Goal: Task Accomplishment & Management: Complete application form

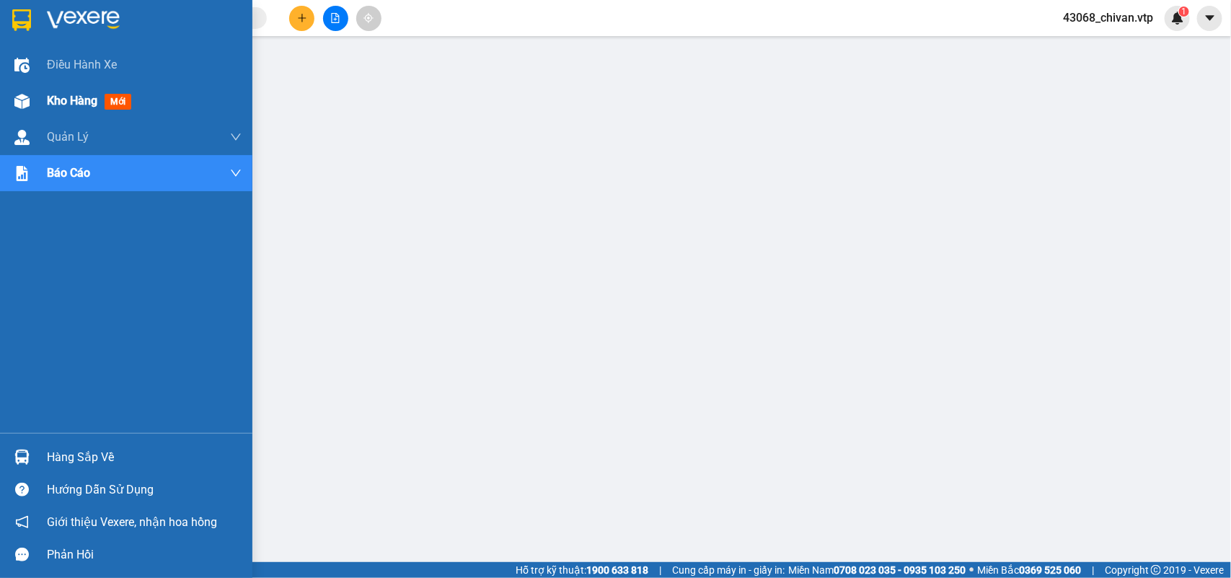
click at [62, 112] on div "Kho hàng mới" at bounding box center [144, 101] width 195 height 36
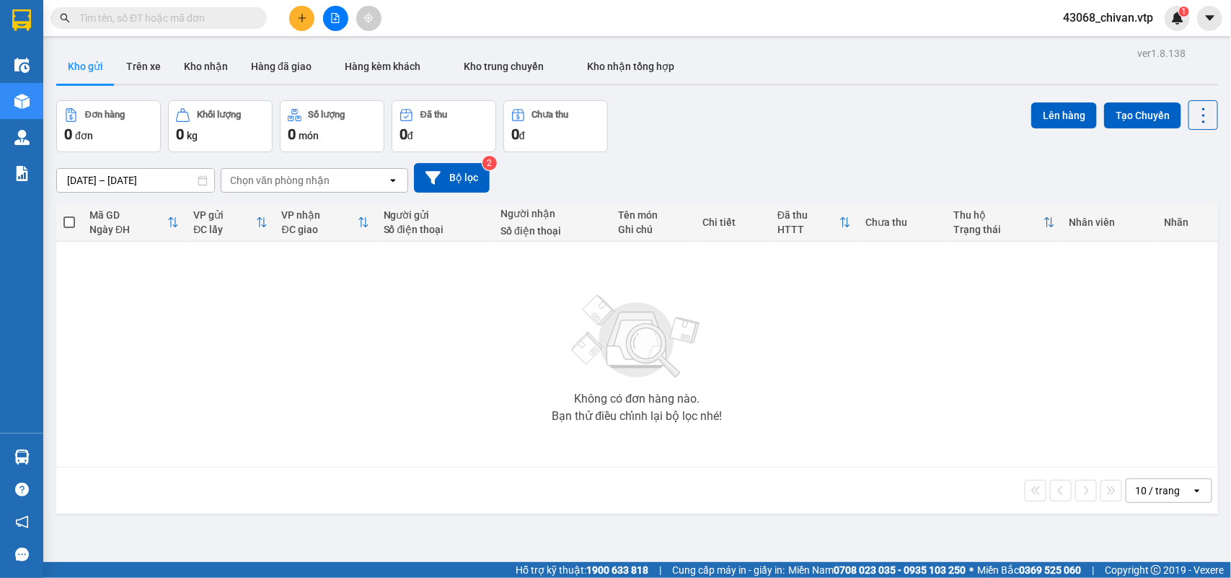
click at [73, 70] on button "Kho gửi" at bounding box center [85, 66] width 58 height 35
click at [192, 70] on button "Kho nhận" at bounding box center [205, 66] width 67 height 35
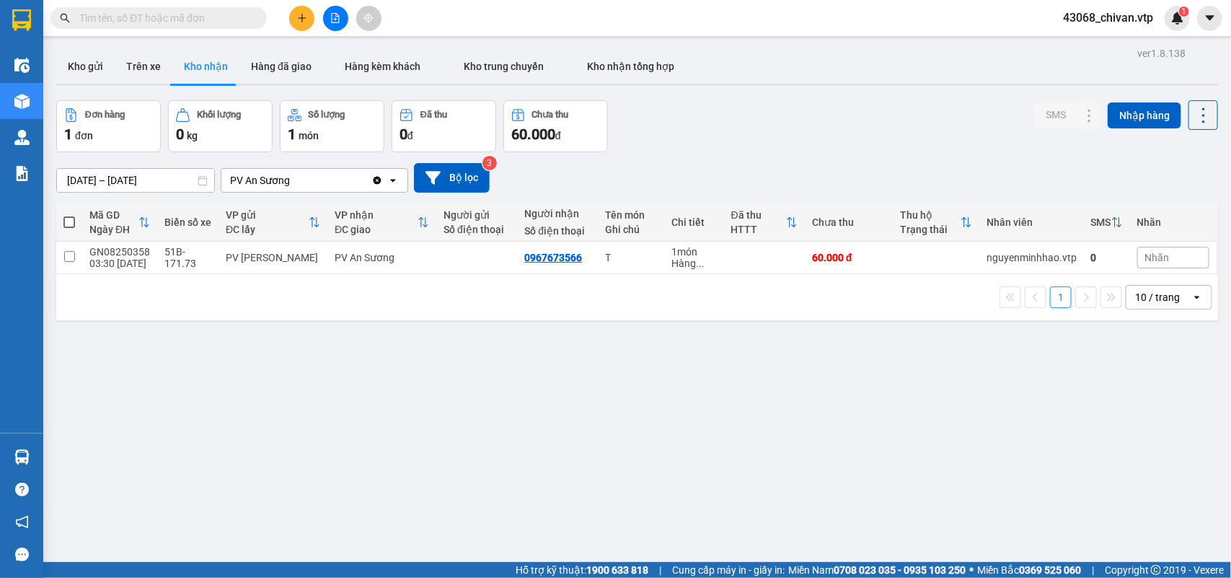
click at [417, 353] on div "ver 1.8.138 Kho gửi Trên xe Kho nhận Hàng đã giao Hàng kèm khách Kho trung chuy…" at bounding box center [636, 332] width 1173 height 578
click at [182, 13] on input "text" at bounding box center [164, 18] width 170 height 16
paste input "0937519548"
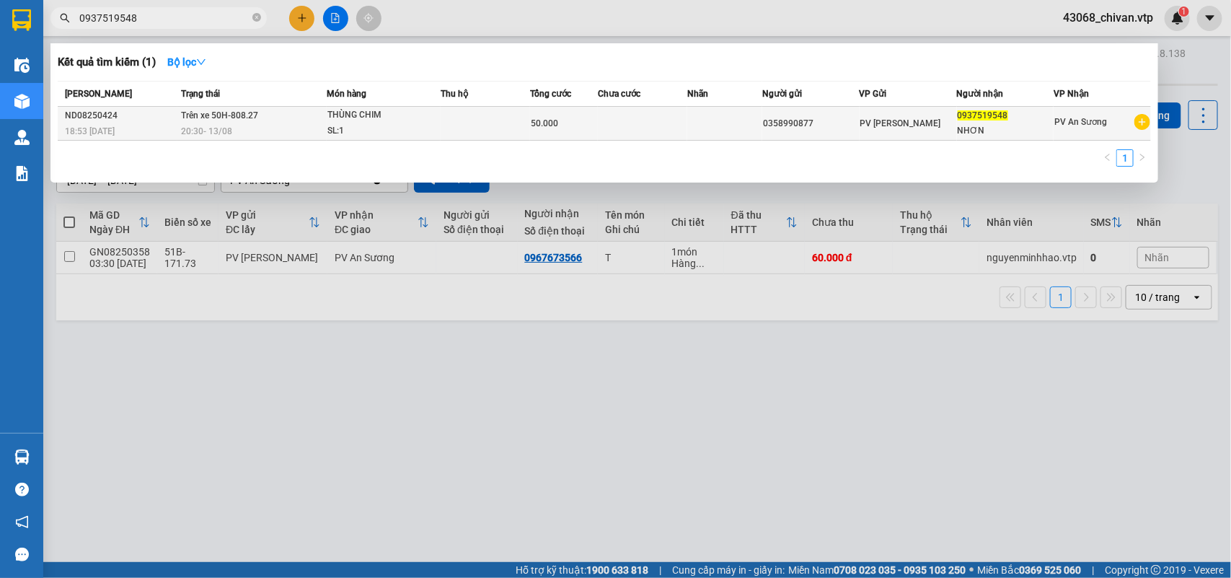
type input "0937519548"
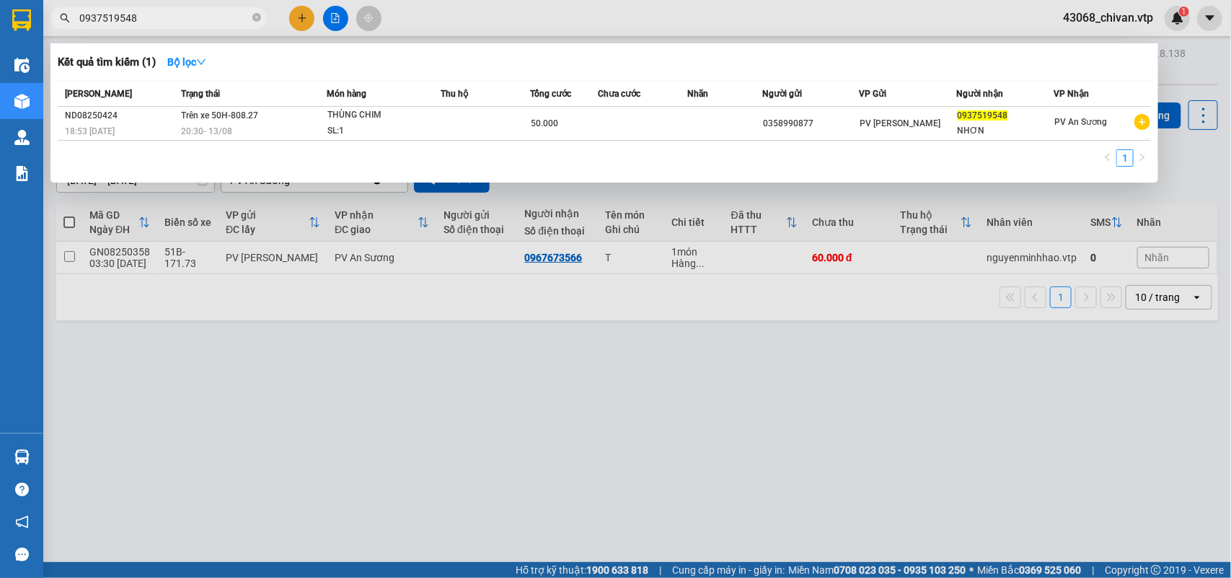
drag, startPoint x: 909, startPoint y: 128, endPoint x: 876, endPoint y: 162, distance: 48.0
click at [909, 132] on td "PV Nam Đong" at bounding box center [908, 124] width 97 height 34
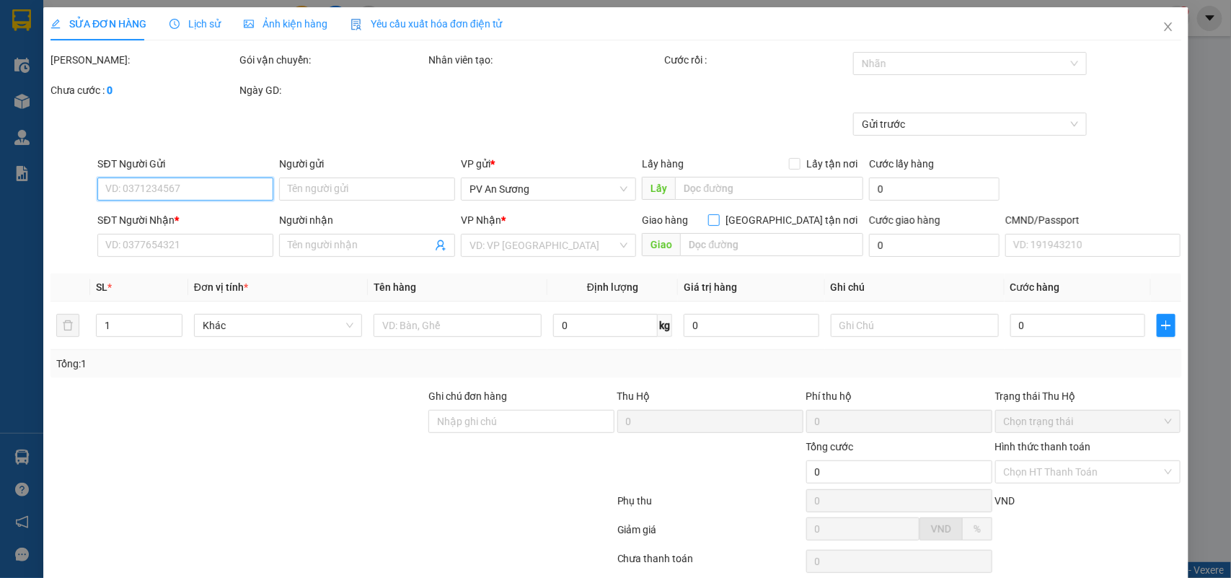
type input "0358990877"
type input "0937519548"
type input "NHƠN"
type input "50.000"
type input "2.500"
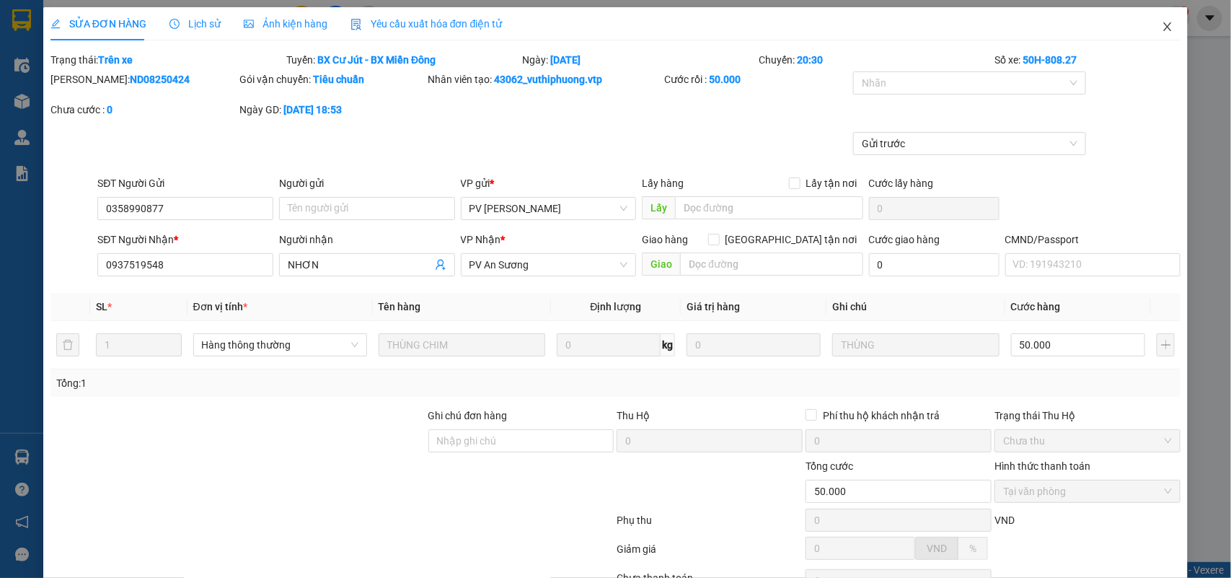
click at [1148, 26] on span "Close" at bounding box center [1168, 27] width 40 height 40
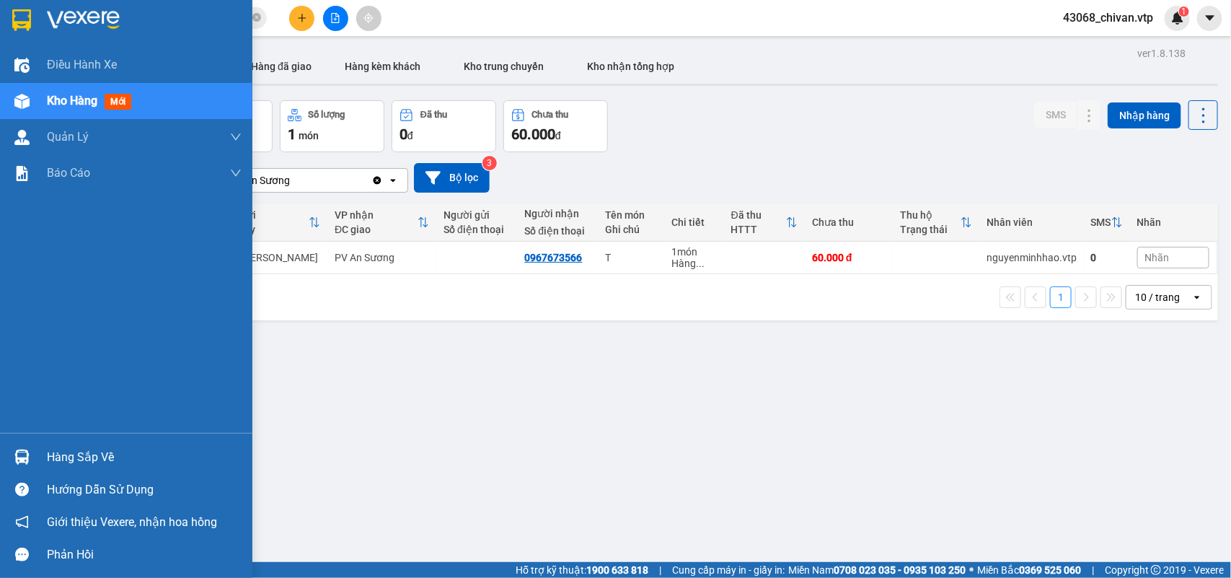
click at [51, 452] on div "Hàng sắp về" at bounding box center [144, 457] width 195 height 22
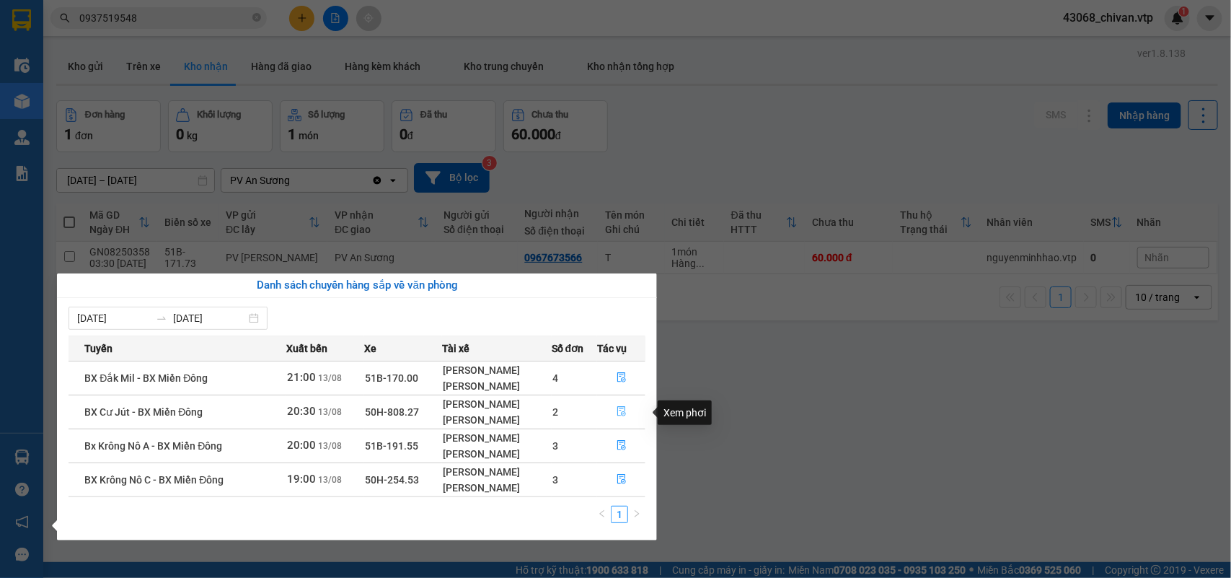
click at [624, 405] on button "button" at bounding box center [621, 411] width 47 height 23
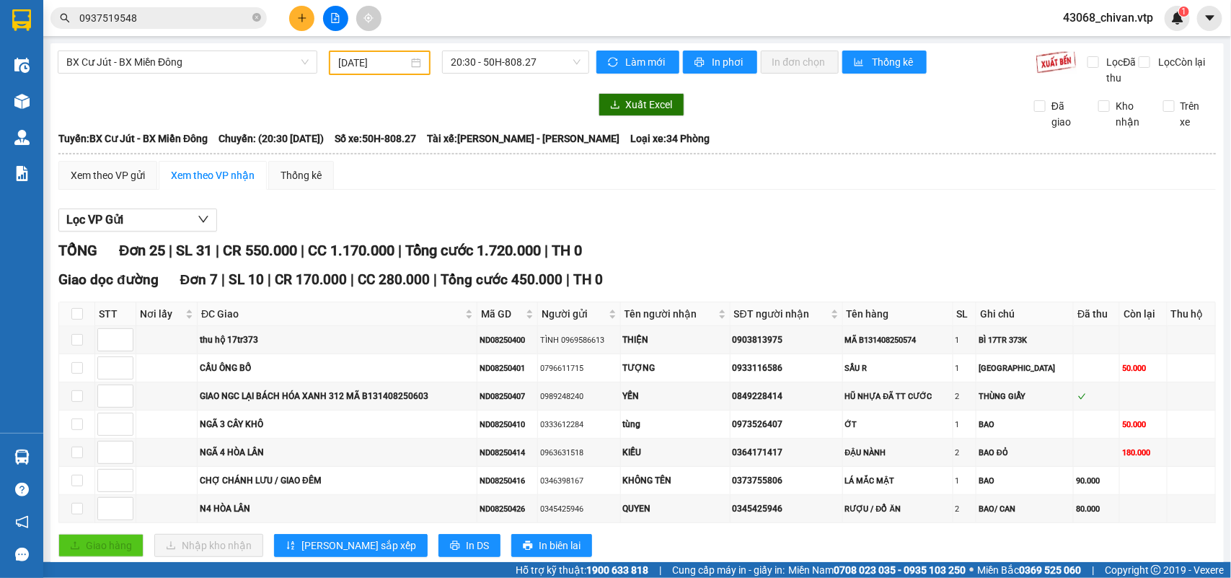
type input "13/08/2025"
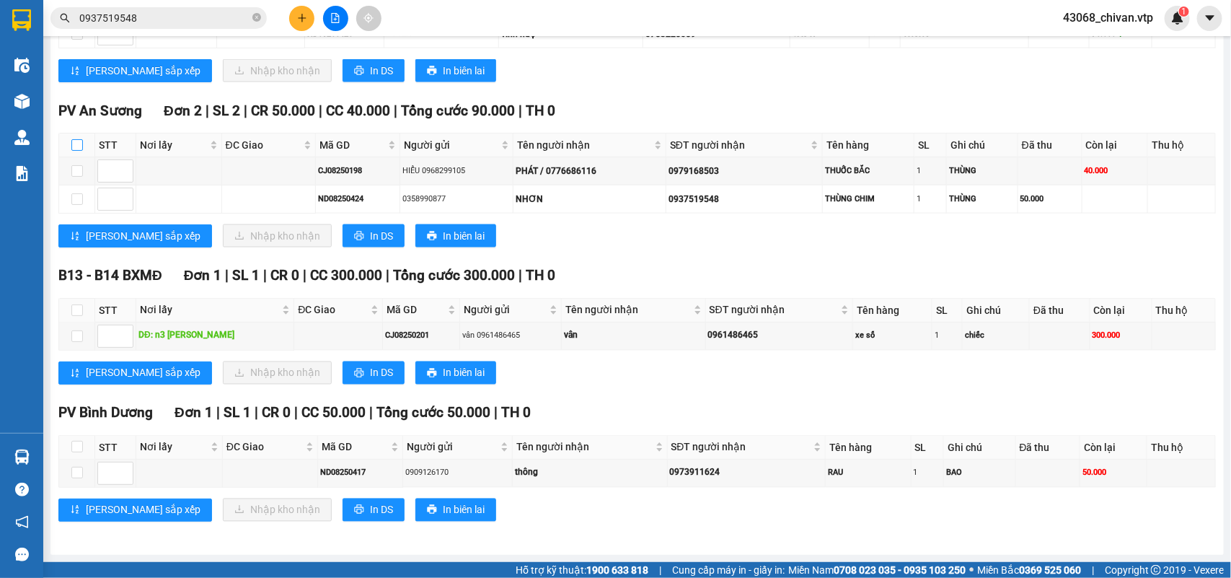
click at [76, 139] on input "checkbox" at bounding box center [77, 145] width 12 height 12
checkbox input "true"
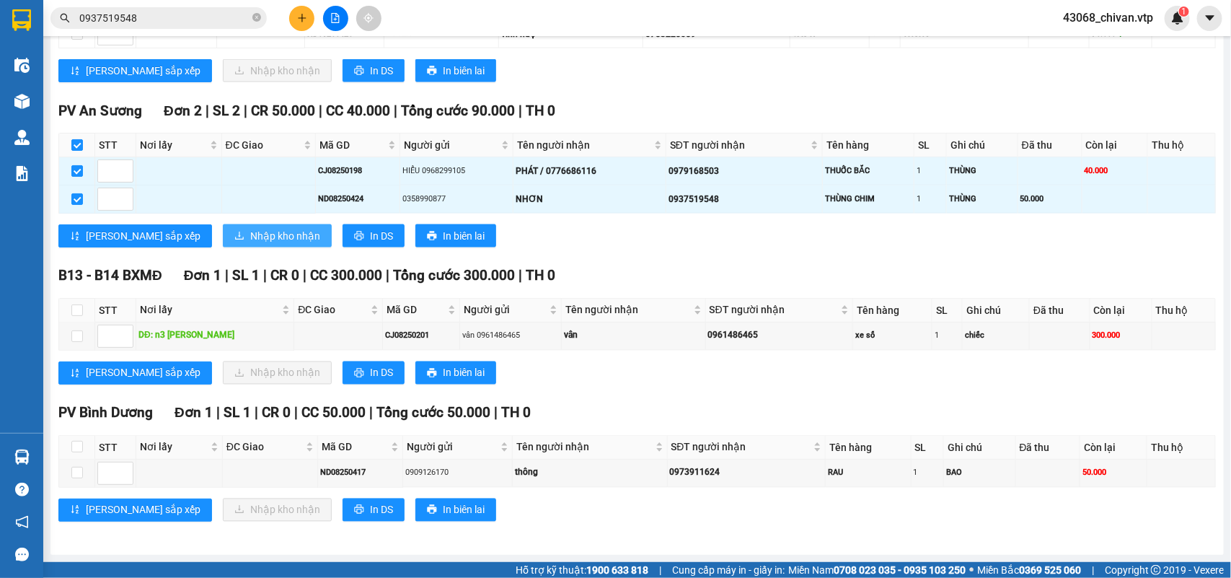
drag, startPoint x: 203, startPoint y: 244, endPoint x: 216, endPoint y: 237, distance: 15.5
click at [223, 244] on button "Nhập kho nhận" at bounding box center [277, 235] width 109 height 23
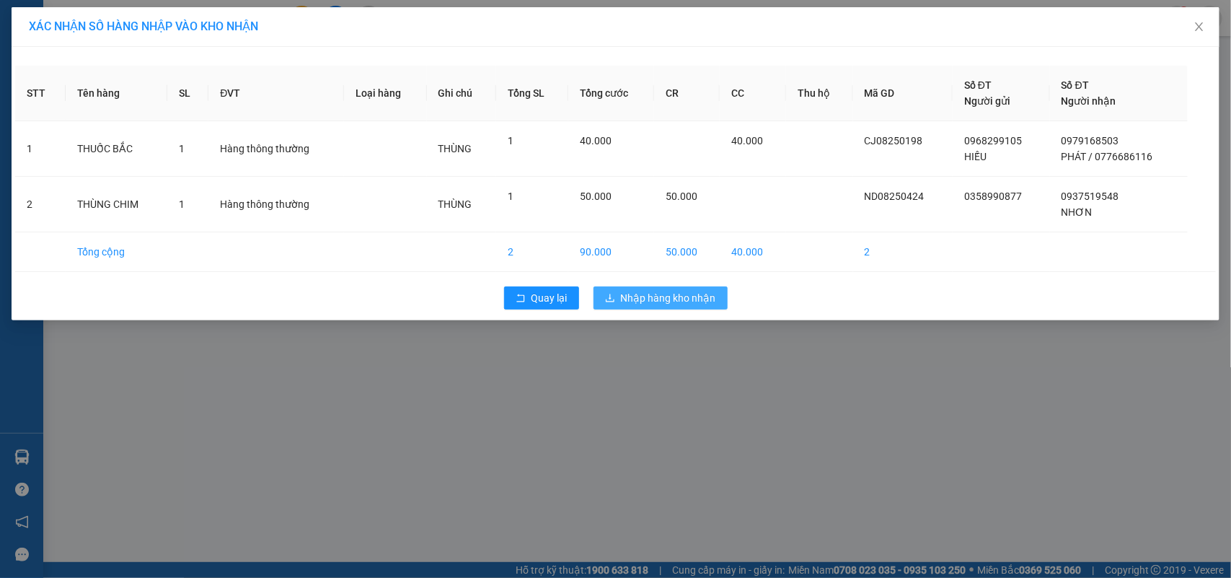
click at [629, 298] on span "Nhập hàng kho nhận" at bounding box center [668, 298] width 95 height 16
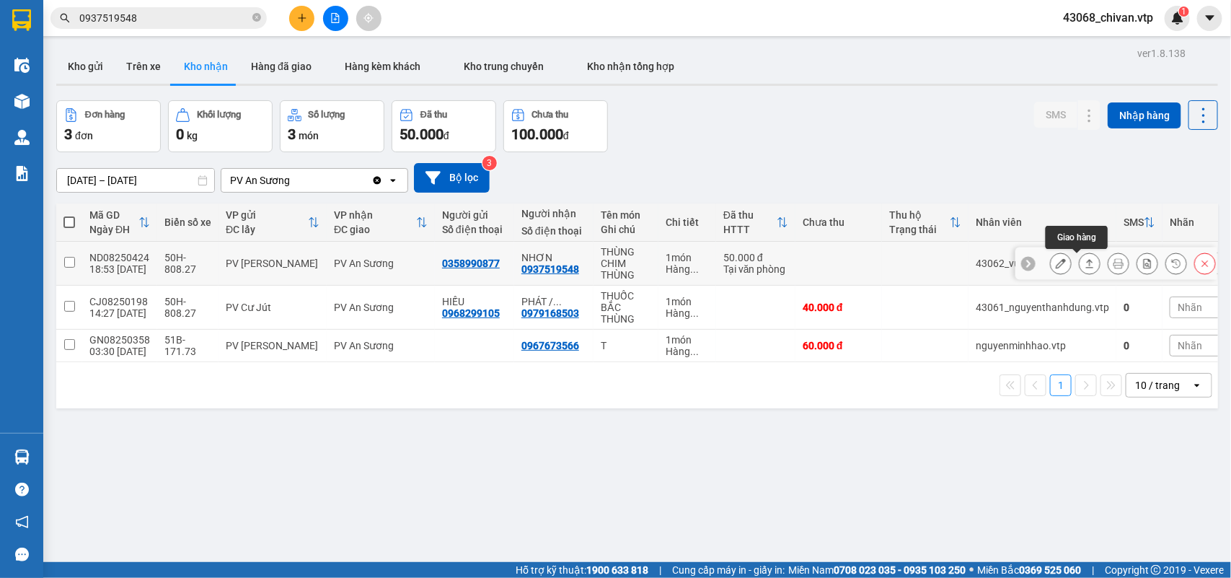
drag, startPoint x: 1078, startPoint y: 260, endPoint x: 1078, endPoint y: 276, distance: 15.1
click at [1078, 276] on div at bounding box center [1117, 263] width 202 height 32
click at [296, 13] on button at bounding box center [301, 18] width 25 height 25
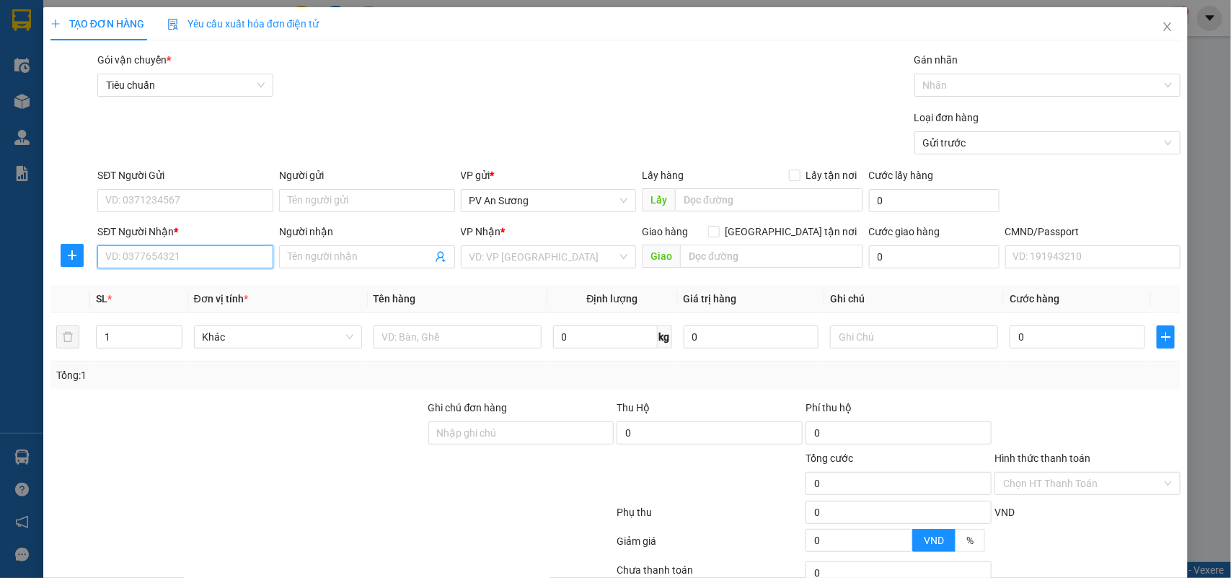
click at [222, 265] on input "SĐT Người Nhận *" at bounding box center [185, 256] width 176 height 23
type input "0944552514"
click at [351, 262] on input "Người nhận" at bounding box center [360, 257] width 144 height 16
type input "thanh"
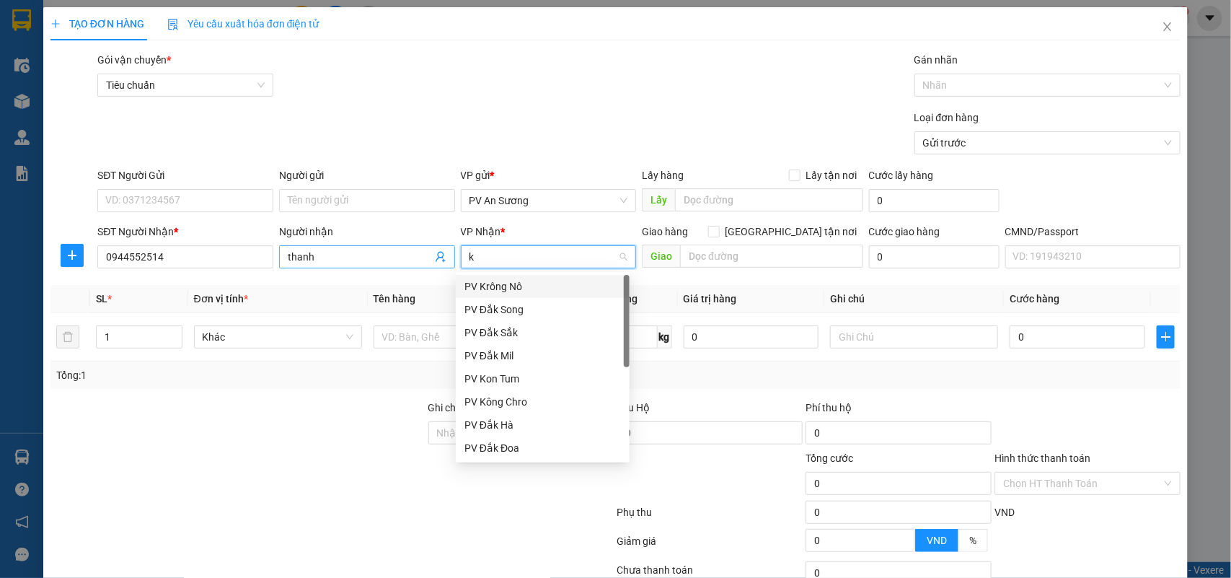
type input "kn"
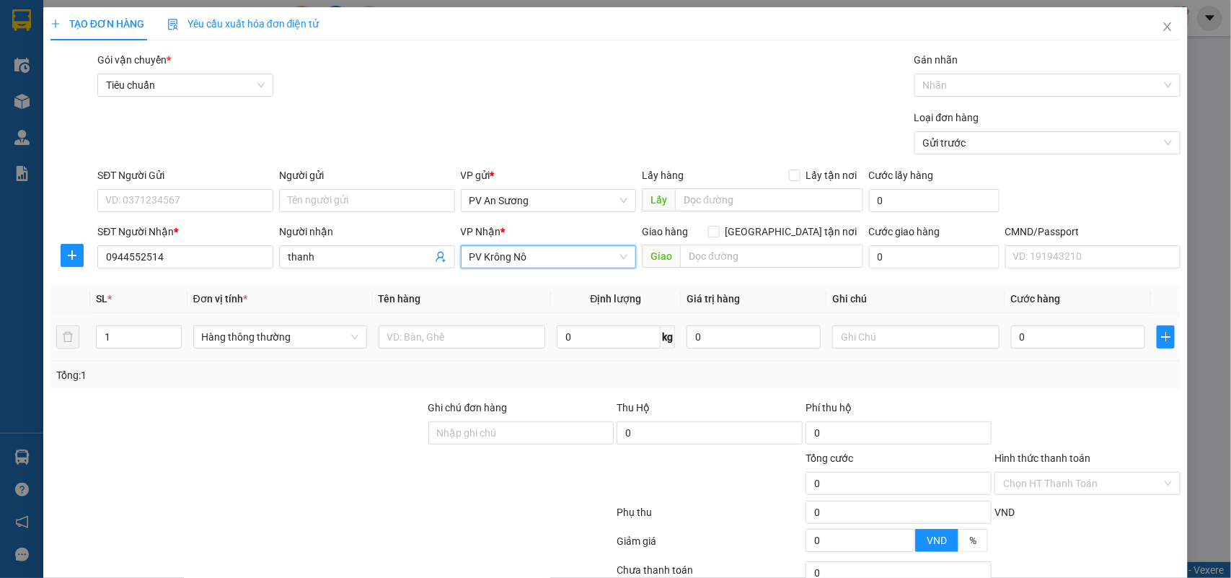
click at [480, 351] on div at bounding box center [462, 336] width 167 height 29
click at [472, 343] on input "text" at bounding box center [462, 336] width 167 height 23
type input "pt"
drag, startPoint x: 135, startPoint y: 334, endPoint x: 9, endPoint y: 347, distance: 126.2
click at [0, 334] on div "TẠO ĐƠN HÀNG Yêu cầu xuất hóa đơn điện tử Transit Pickup Surcharge Ids Transit …" at bounding box center [615, 289] width 1231 height 578
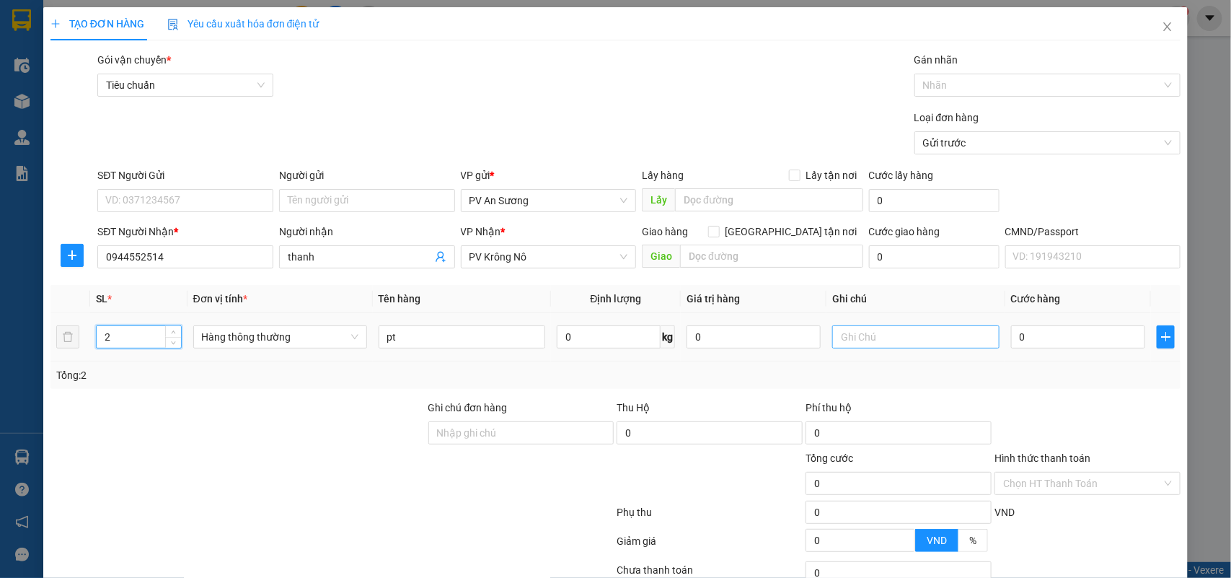
type input "2"
click at [903, 326] on input "text" at bounding box center [915, 336] width 167 height 23
type input "t"
type input "1"
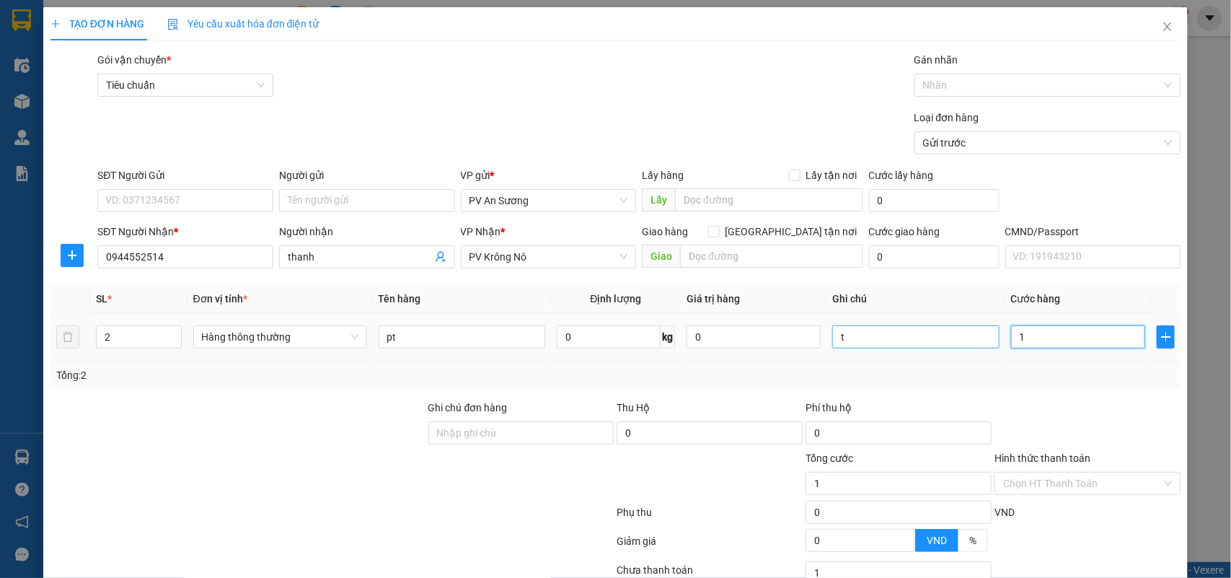
type input "1"
type input "10"
type input "100"
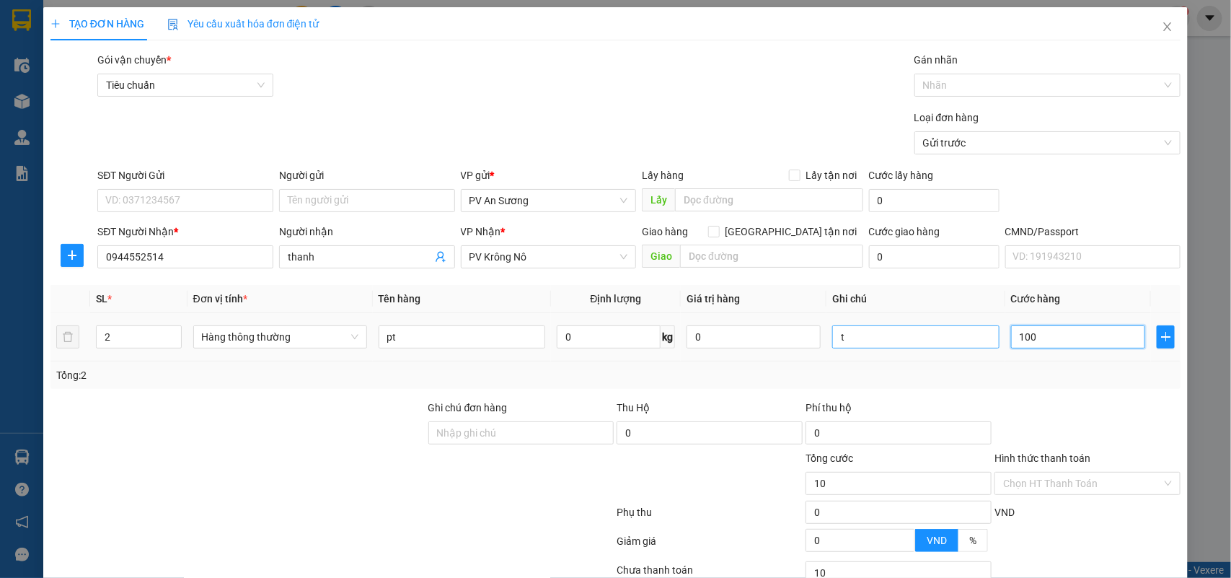
type input "100"
type input "1.000"
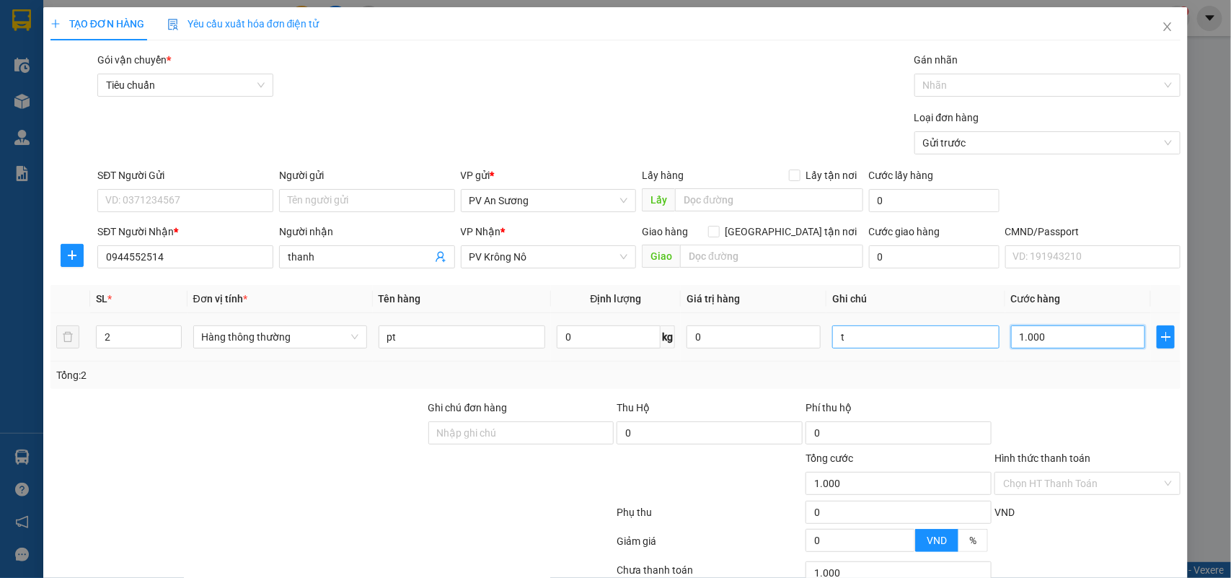
type input "10.000"
type input "100.000"
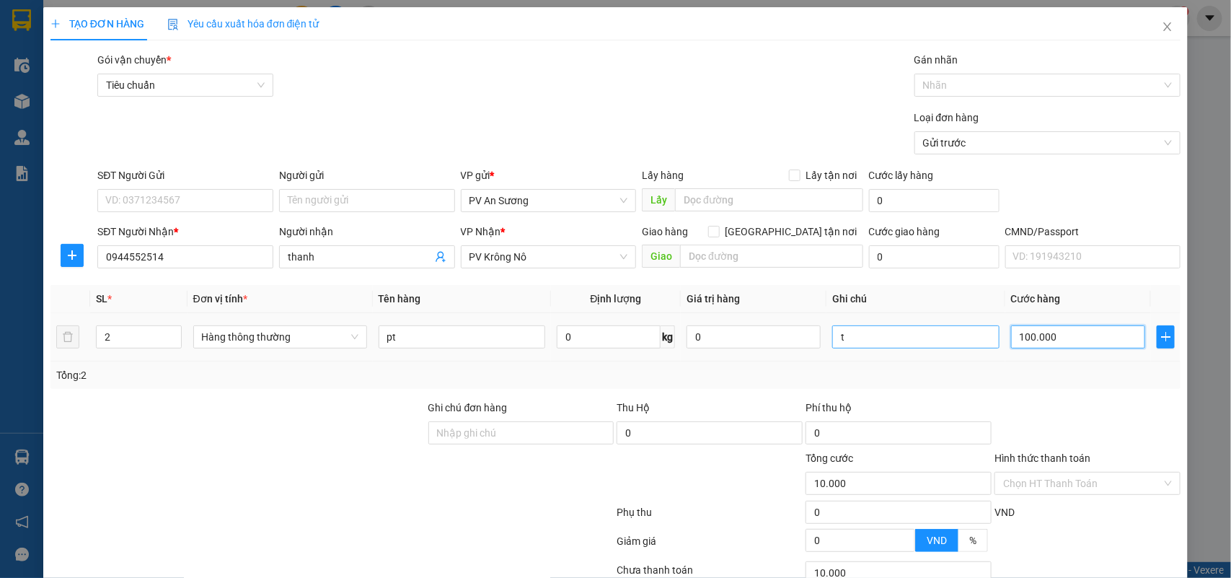
type input "100.000"
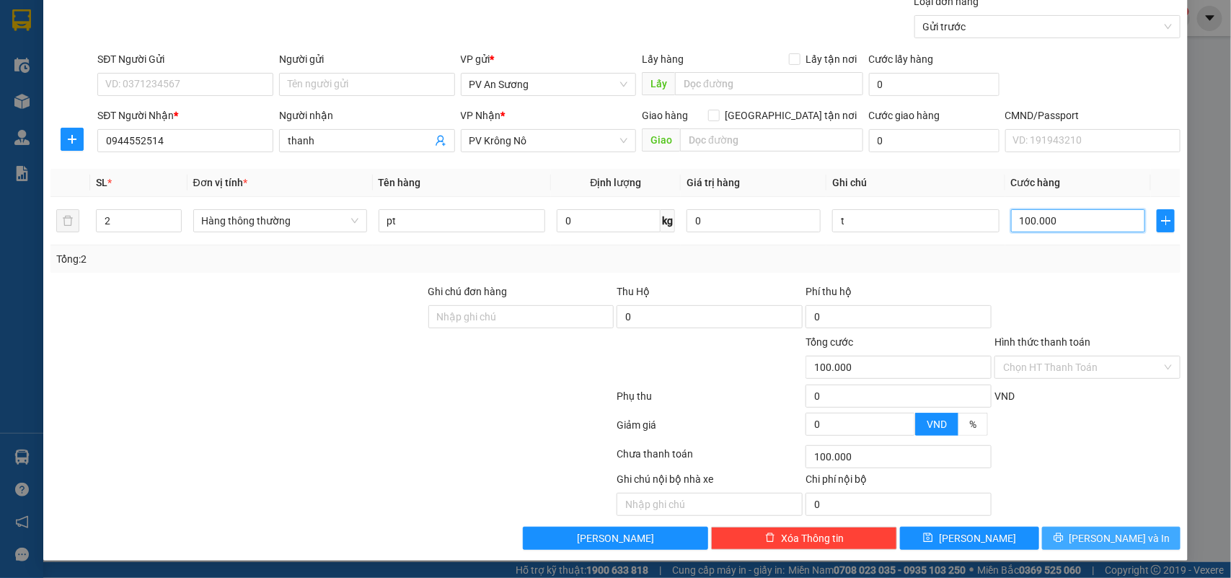
type input "100.000"
click at [1082, 549] on button "Lưu và In" at bounding box center [1111, 538] width 138 height 23
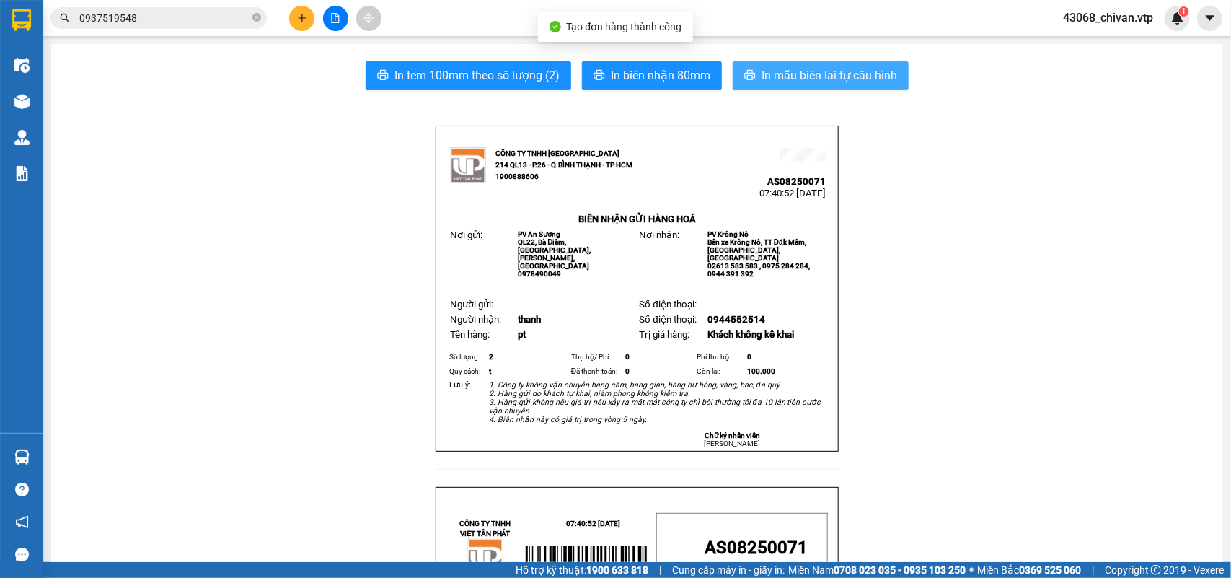
click at [867, 63] on button "In mẫu biên lai tự cấu hình" at bounding box center [821, 75] width 176 height 29
